Goal: Entertainment & Leisure: Consume media (video, audio)

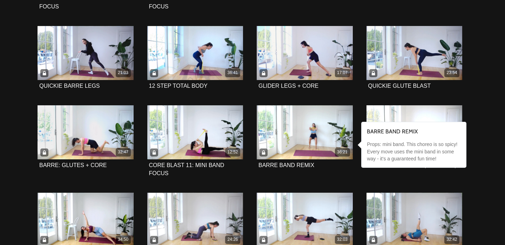
scroll to position [499, 0]
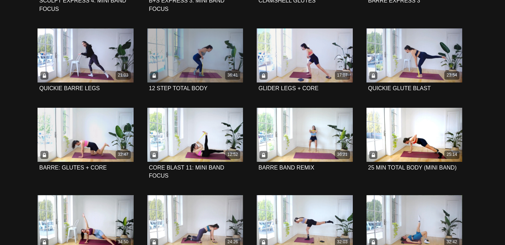
click at [180, 50] on div "36:41" at bounding box center [195, 55] width 96 height 54
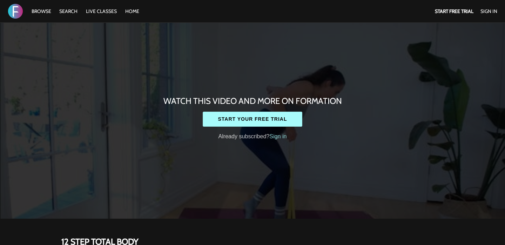
click at [278, 133] on link "Sign in" at bounding box center [277, 136] width 17 height 6
